Goal: Task Accomplishment & Management: Use online tool/utility

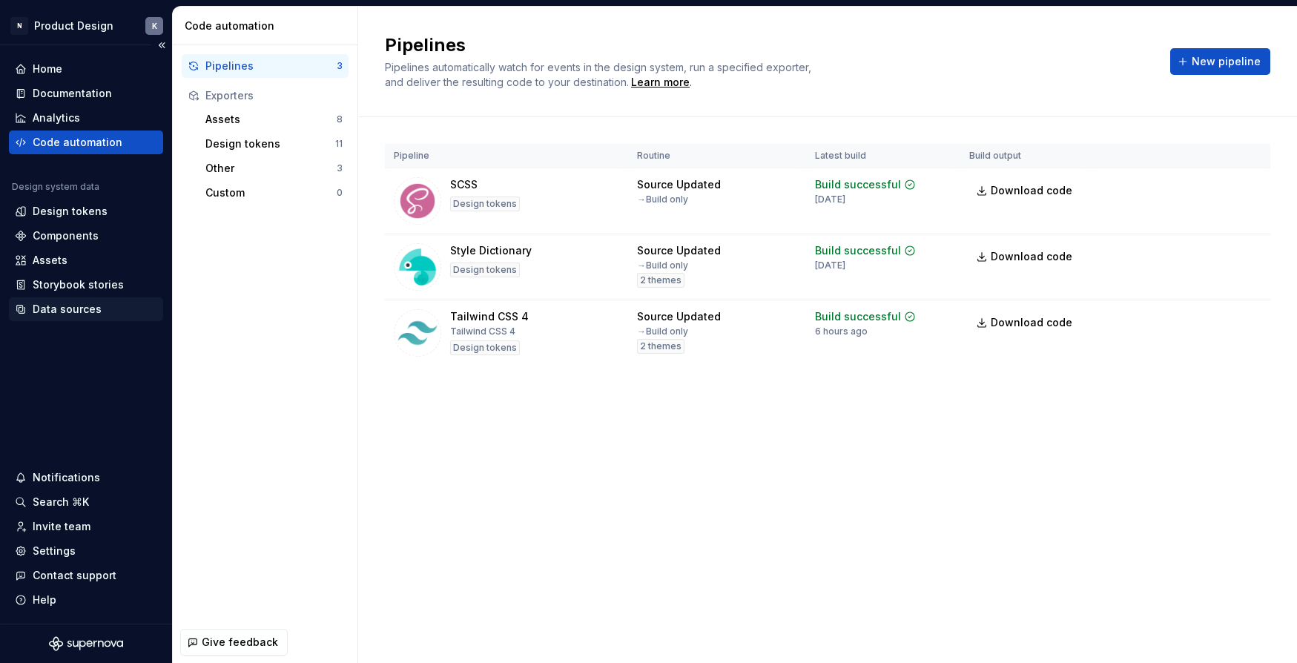
click at [91, 307] on div "Data sources" at bounding box center [67, 309] width 69 height 15
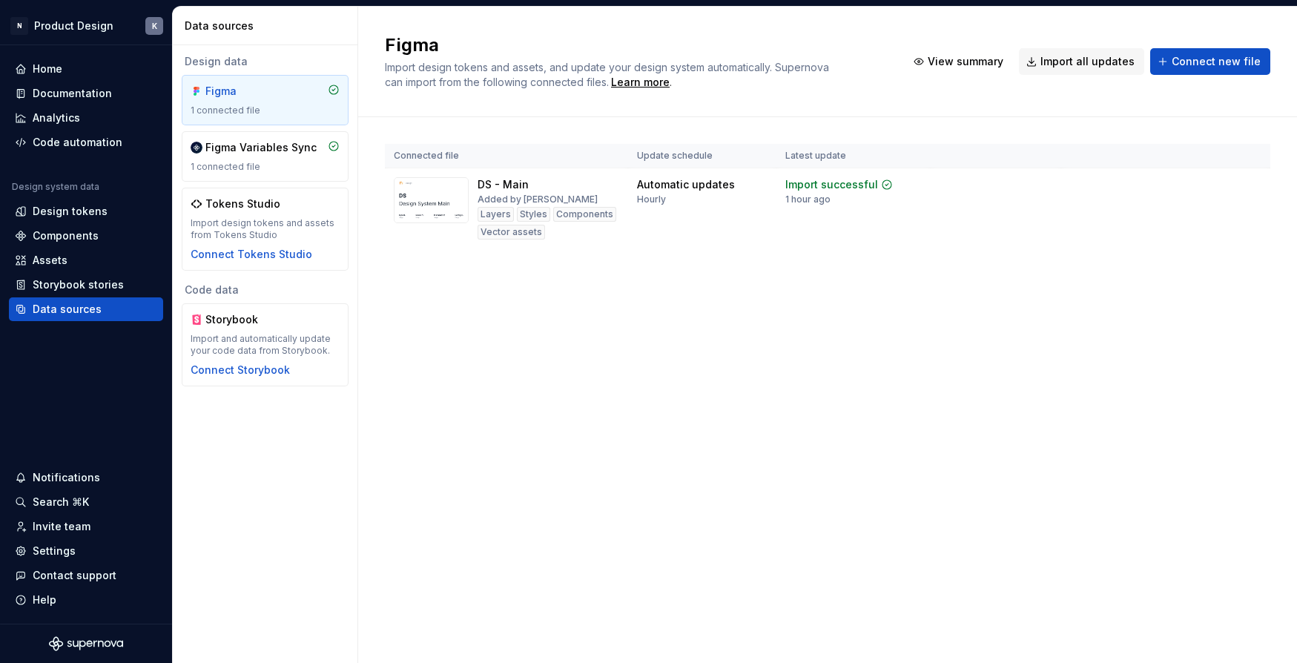
drag, startPoint x: 1182, startPoint y: 211, endPoint x: 1174, endPoint y: 269, distance: 57.7
click at [1174, 269] on div "Connected file Update schedule Latest update DS - Main Added by [PERSON_NAME] S…" at bounding box center [828, 211] width 886 height 188
click at [102, 88] on div "Documentation" at bounding box center [72, 93] width 79 height 15
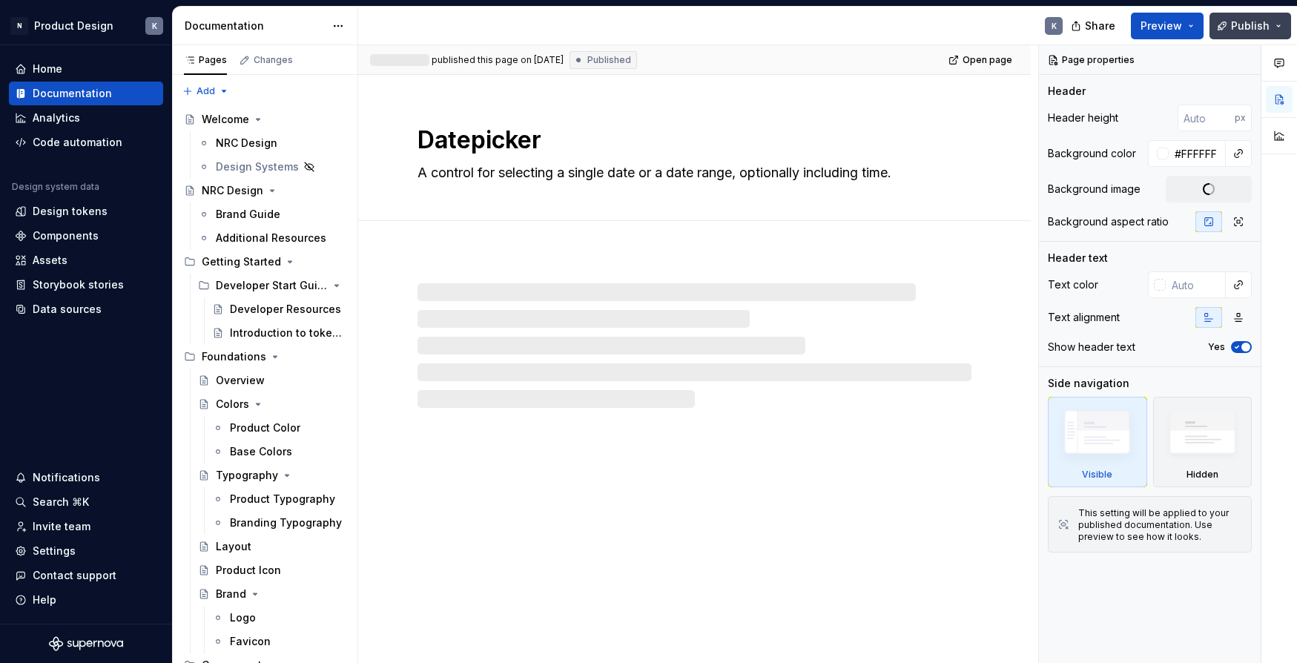
click at [1249, 22] on span "Publish" at bounding box center [1250, 26] width 39 height 15
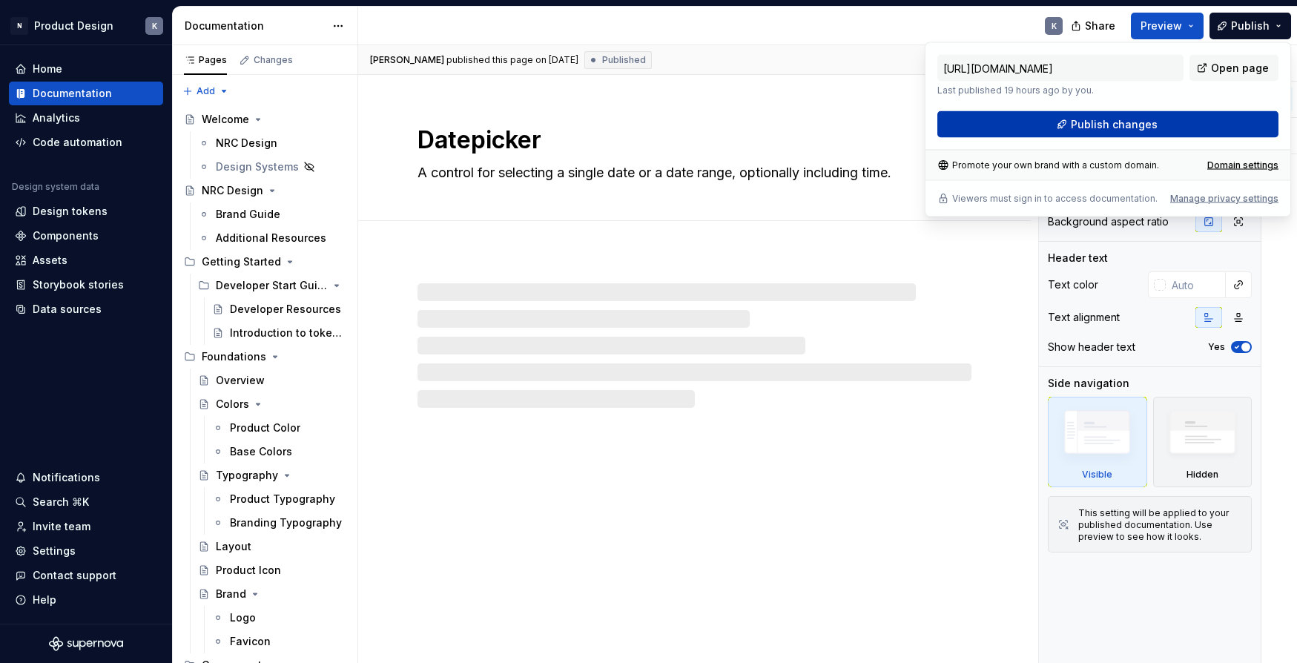
click at [1130, 125] on span "Publish changes" at bounding box center [1114, 124] width 87 height 15
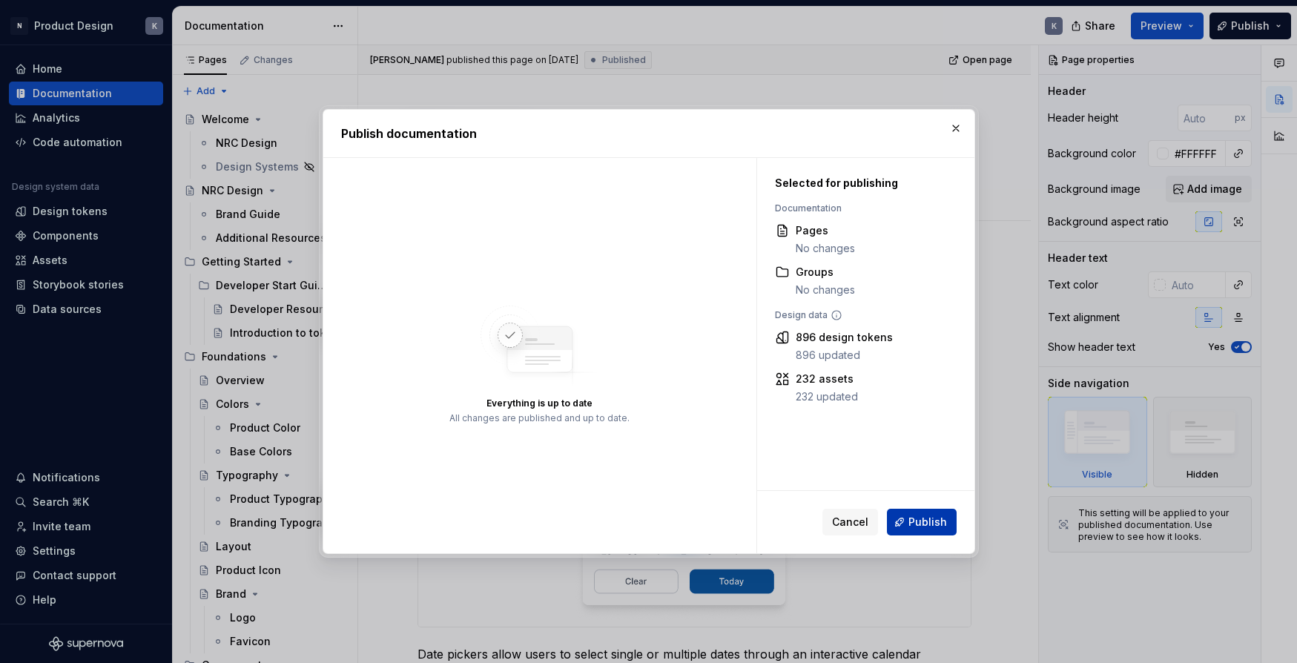
click at [913, 519] on span "Publish" at bounding box center [928, 522] width 39 height 15
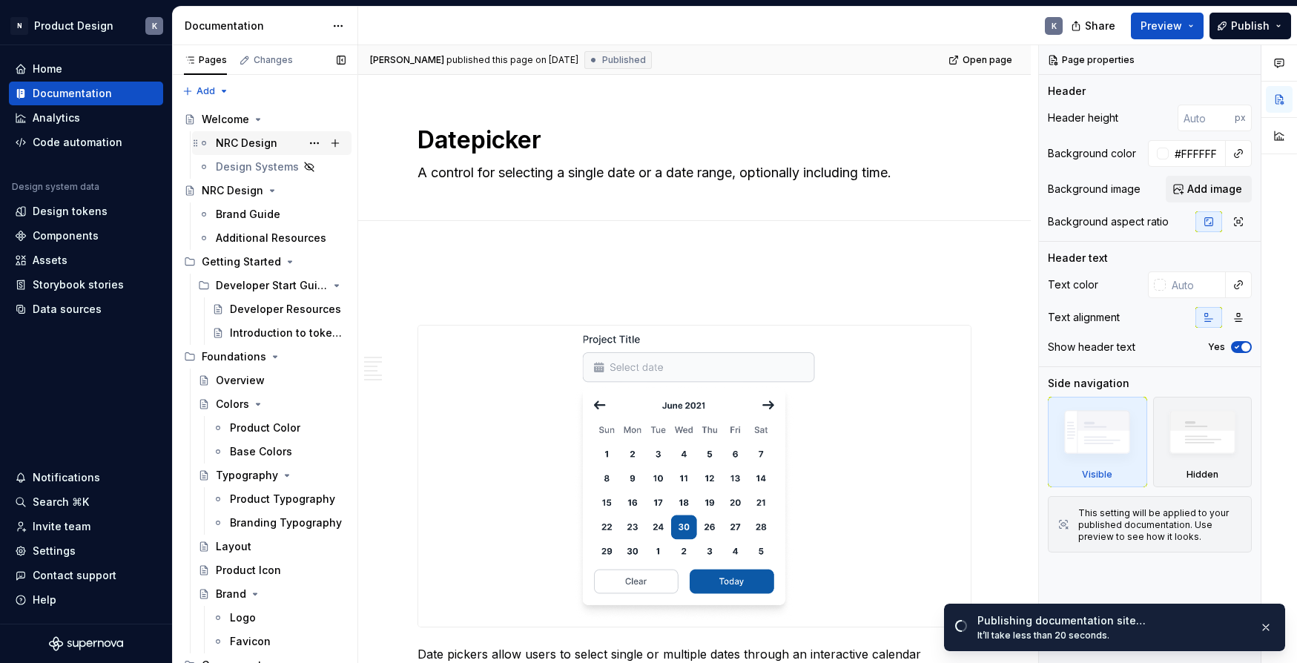
click at [234, 139] on div "NRC Design" at bounding box center [247, 143] width 62 height 15
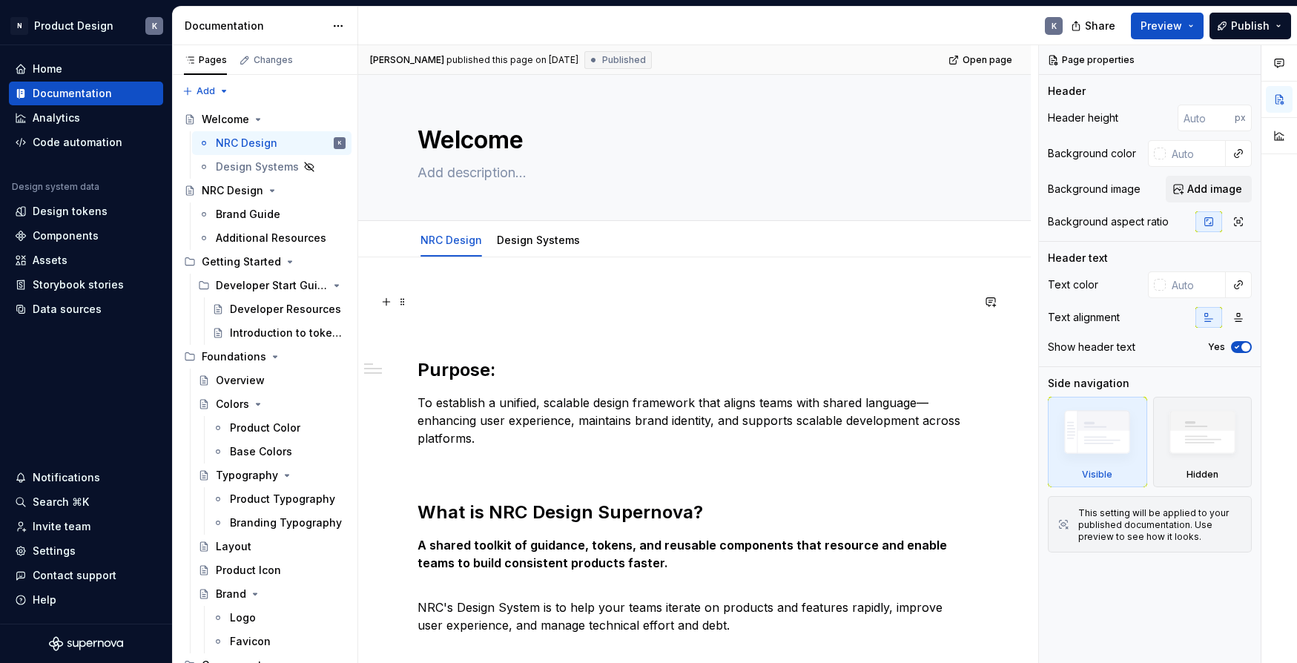
type textarea "*"
